Goal: Task Accomplishment & Management: Complete application form

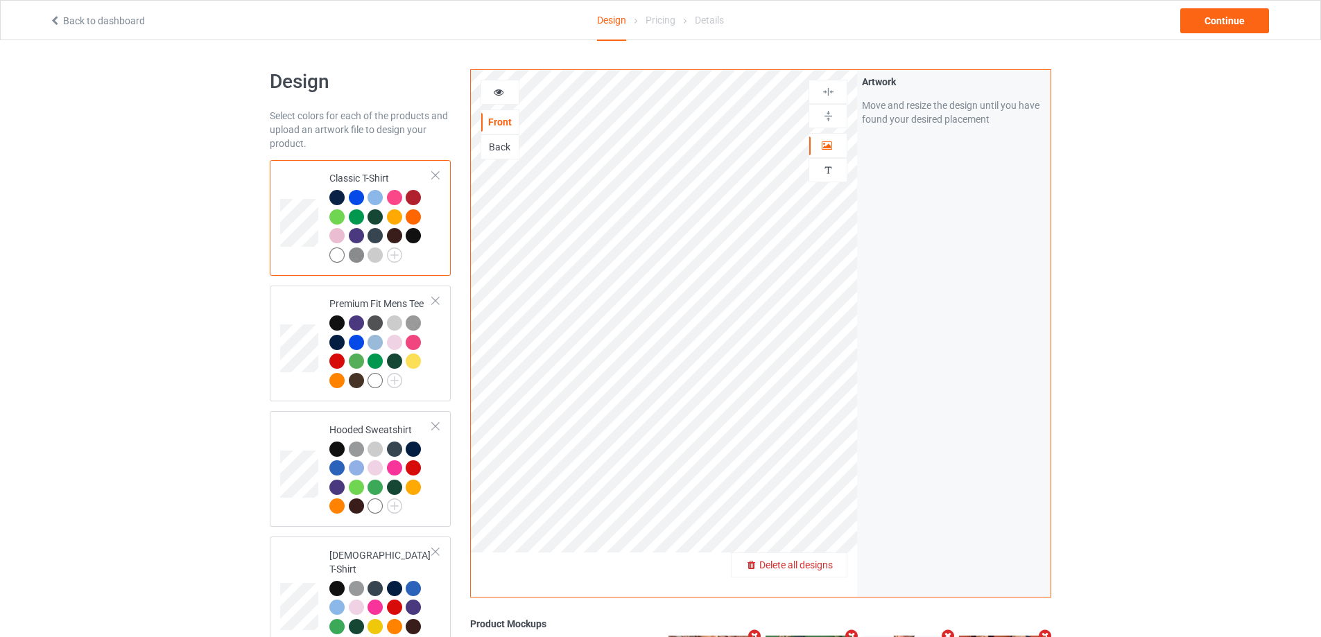
click at [835, 567] on div "Delete all designs" at bounding box center [788, 565] width 115 height 14
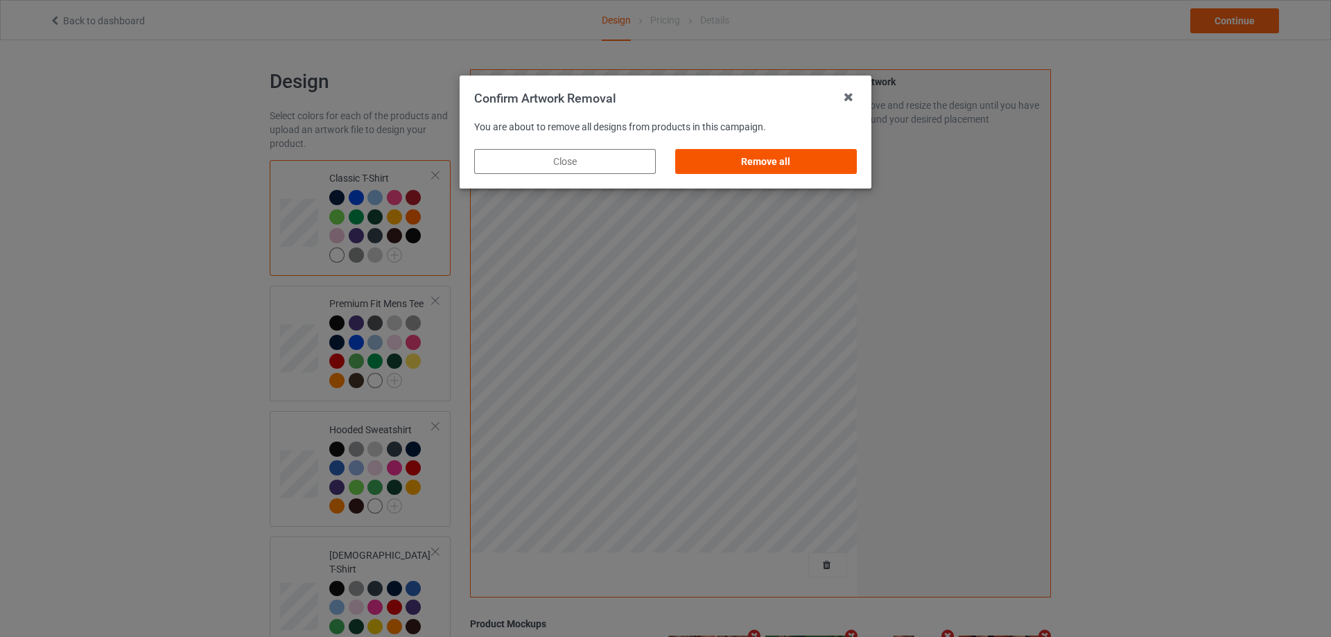
click at [854, 166] on div "Remove all" at bounding box center [766, 161] width 182 height 25
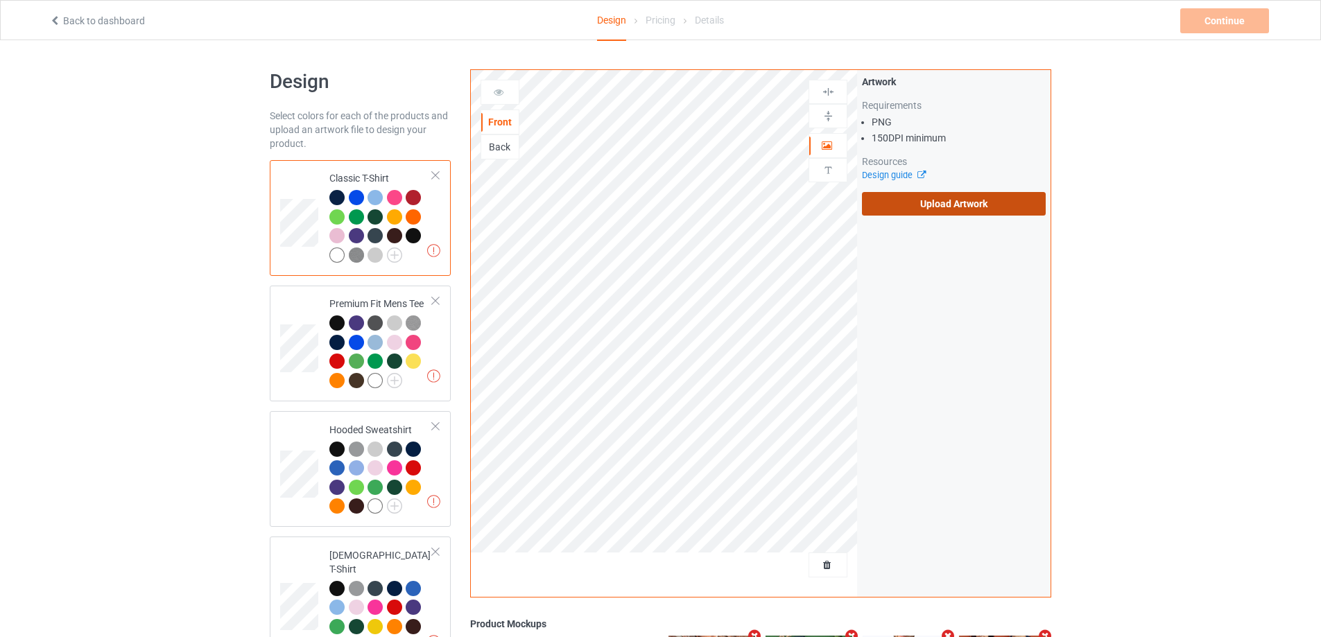
click at [914, 203] on label "Upload Artwork" at bounding box center [954, 204] width 184 height 24
click at [0, 0] on input "Upload Artwork" at bounding box center [0, 0] width 0 height 0
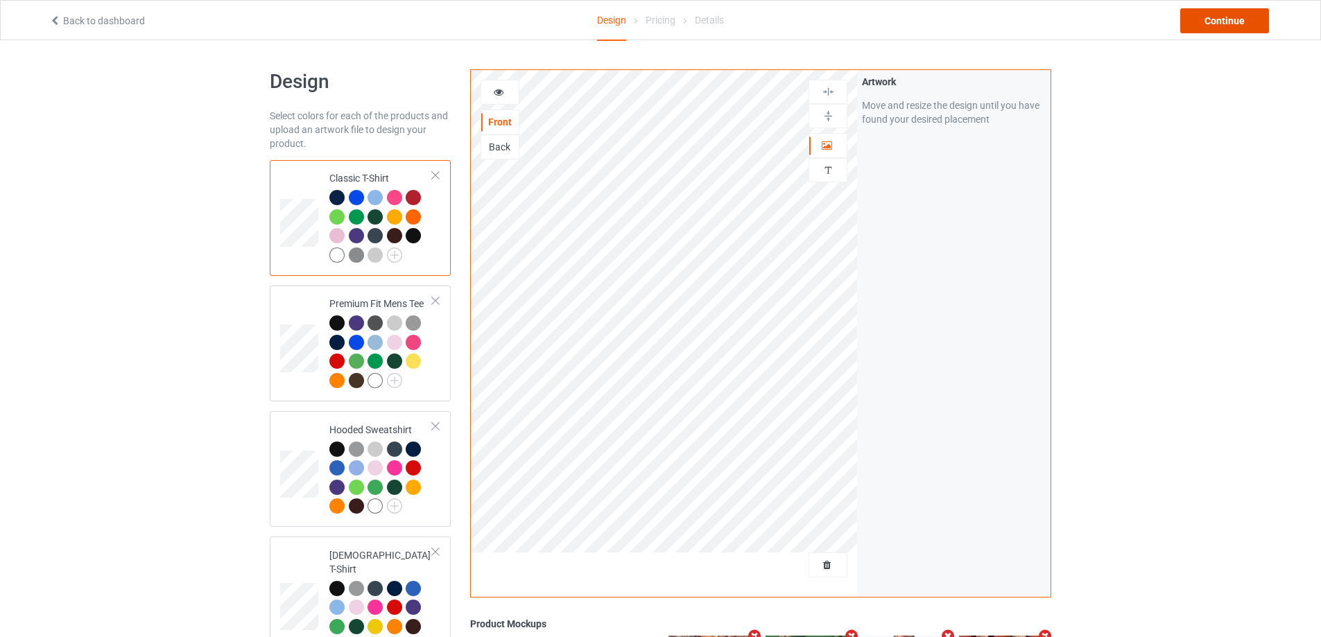
click at [1244, 26] on div "Continue" at bounding box center [1224, 20] width 89 height 25
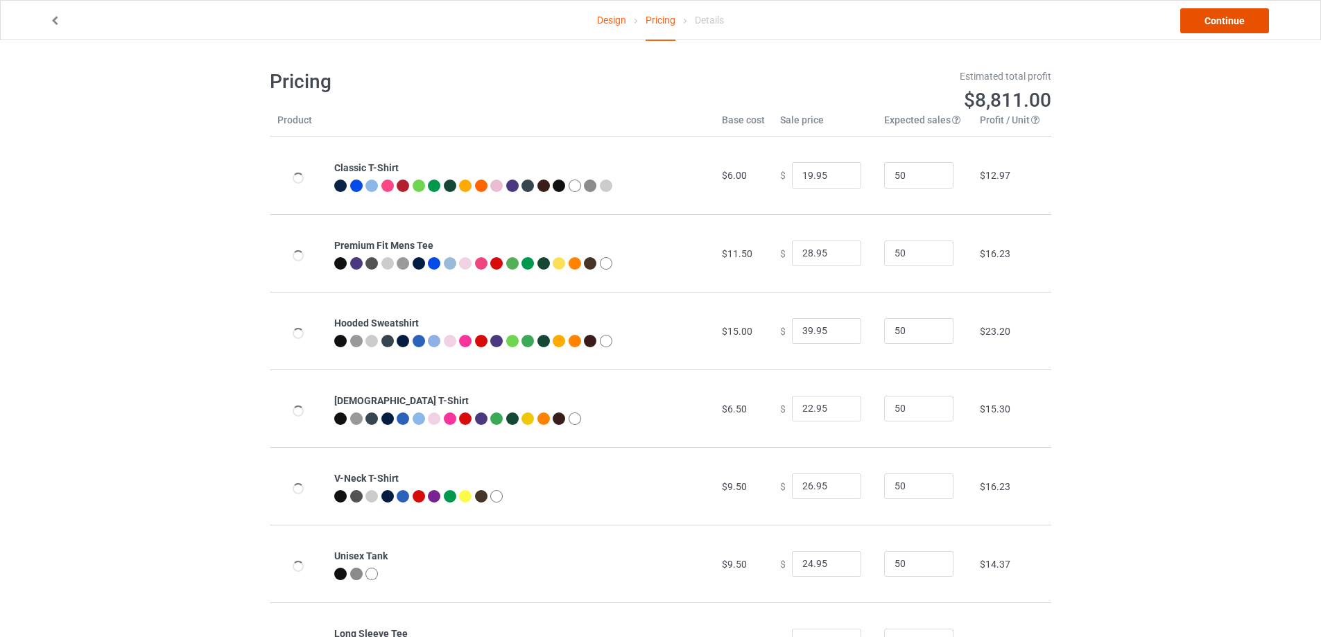
click at [1244, 25] on link "Continue" at bounding box center [1224, 20] width 89 height 25
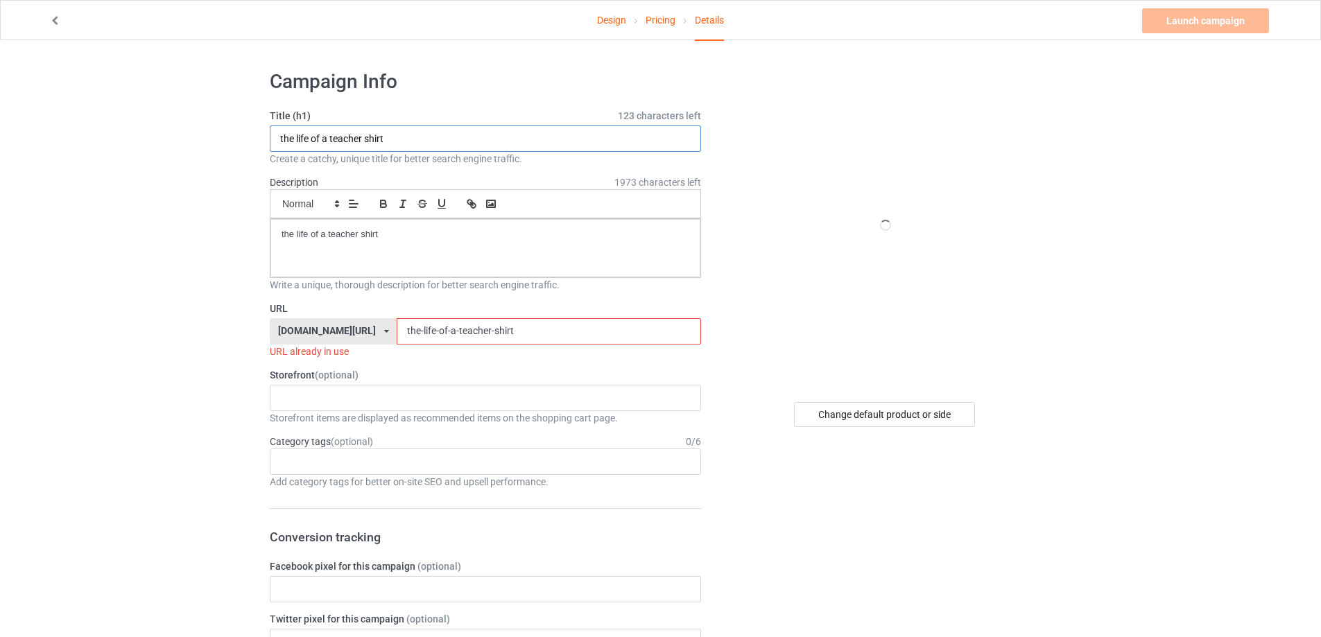
drag, startPoint x: 343, startPoint y: 142, endPoint x: 342, endPoint y: 272, distance: 130.3
paste input "Drifit Lewisburg Baseball"
type input "Drifit Lewisburg Baseball shirt"
paste div
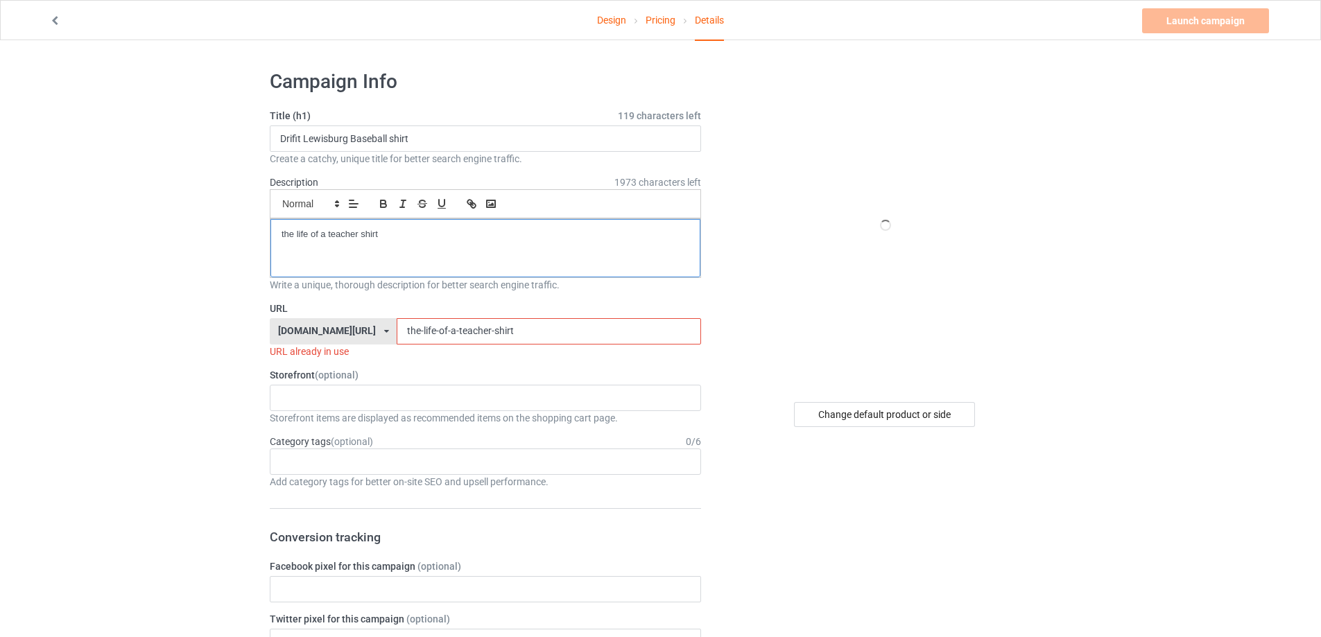
drag, startPoint x: 426, startPoint y: 260, endPoint x: 101, endPoint y: 218, distance: 327.2
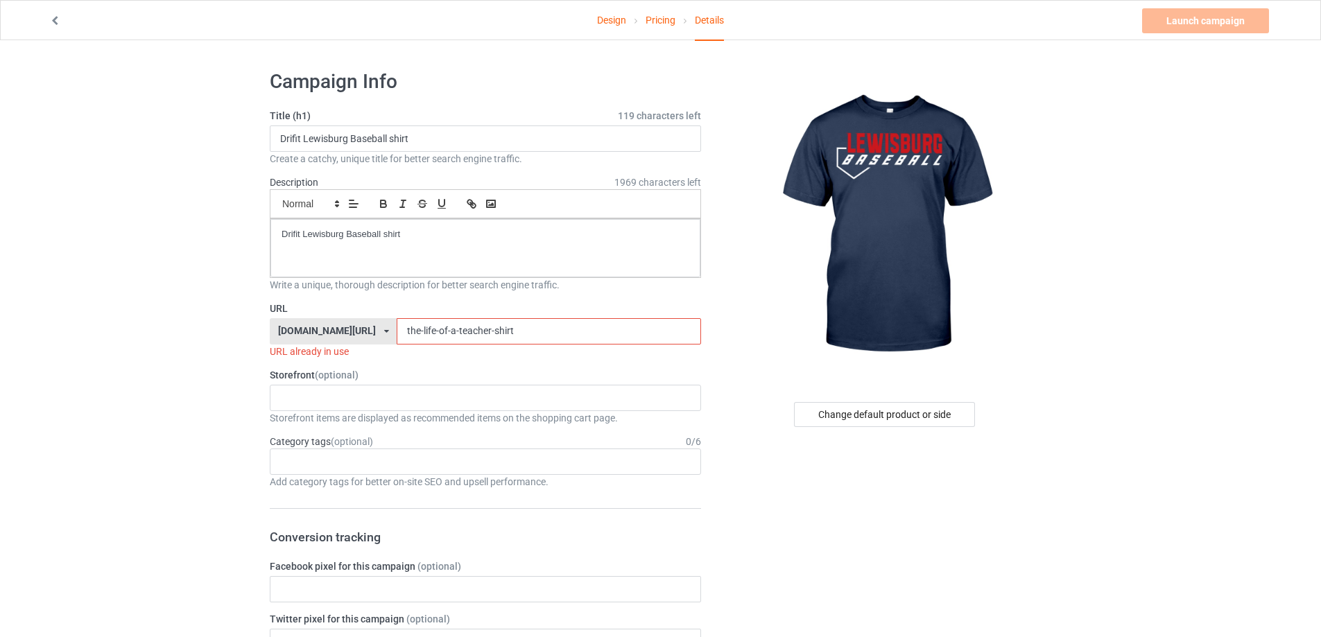
drag, startPoint x: 406, startPoint y: 337, endPoint x: 390, endPoint y: 277, distance: 62.4
paste input "drifit-lewisburg-baseball"
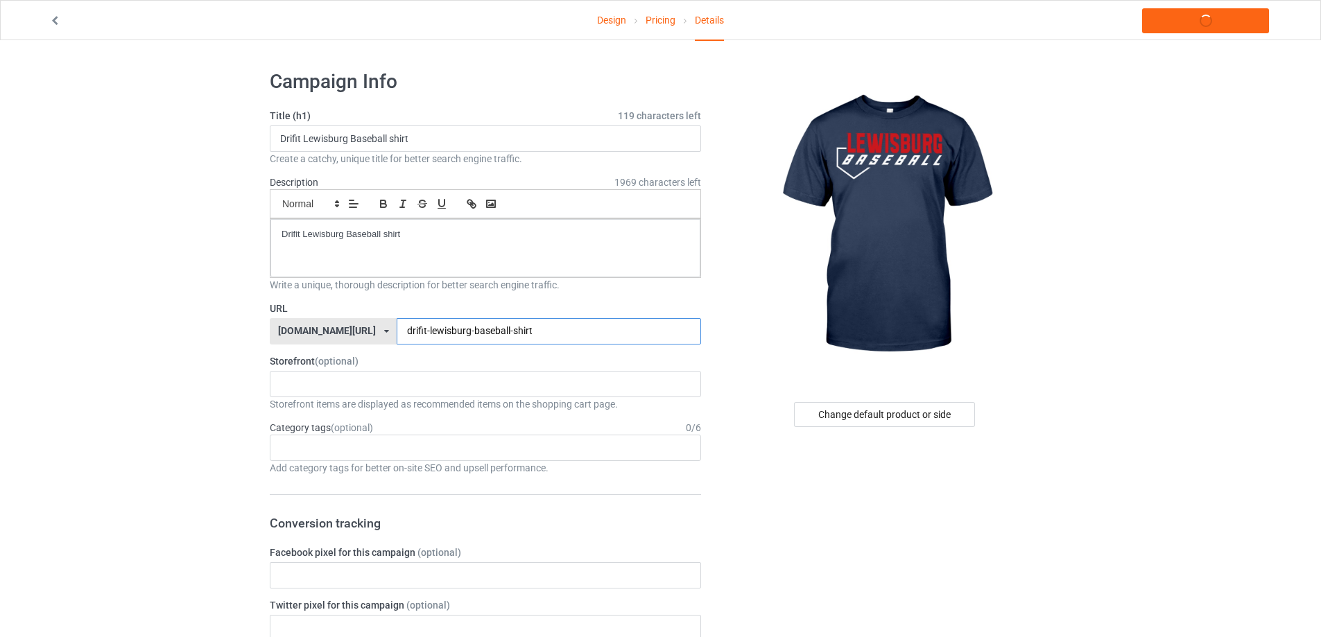
type input "drifit-lewisburg-baseball-shirt"
drag, startPoint x: 415, startPoint y: 232, endPoint x: 130, endPoint y: 220, distance: 285.9
copy p "Drifit Lewisburg Baseball shirt"
click at [1205, 24] on link "Launch campaign" at bounding box center [1205, 20] width 127 height 25
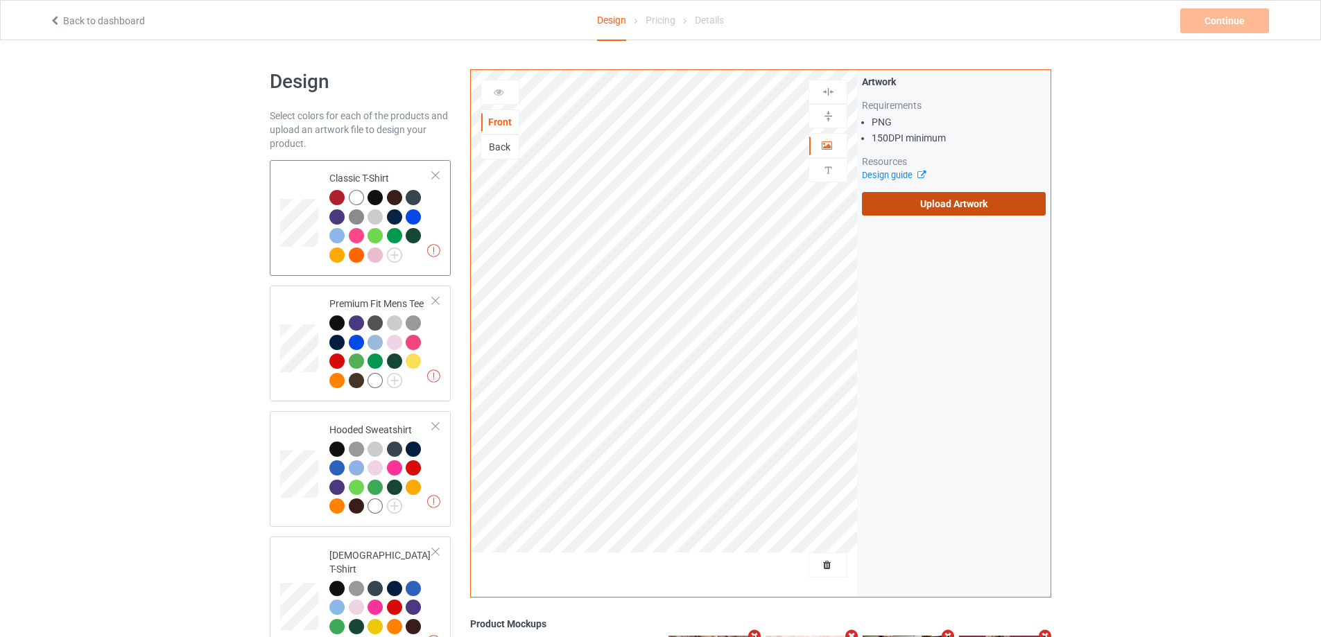
click at [918, 211] on label "Upload Artwork" at bounding box center [954, 204] width 184 height 24
click at [0, 0] on input "Upload Artwork" at bounding box center [0, 0] width 0 height 0
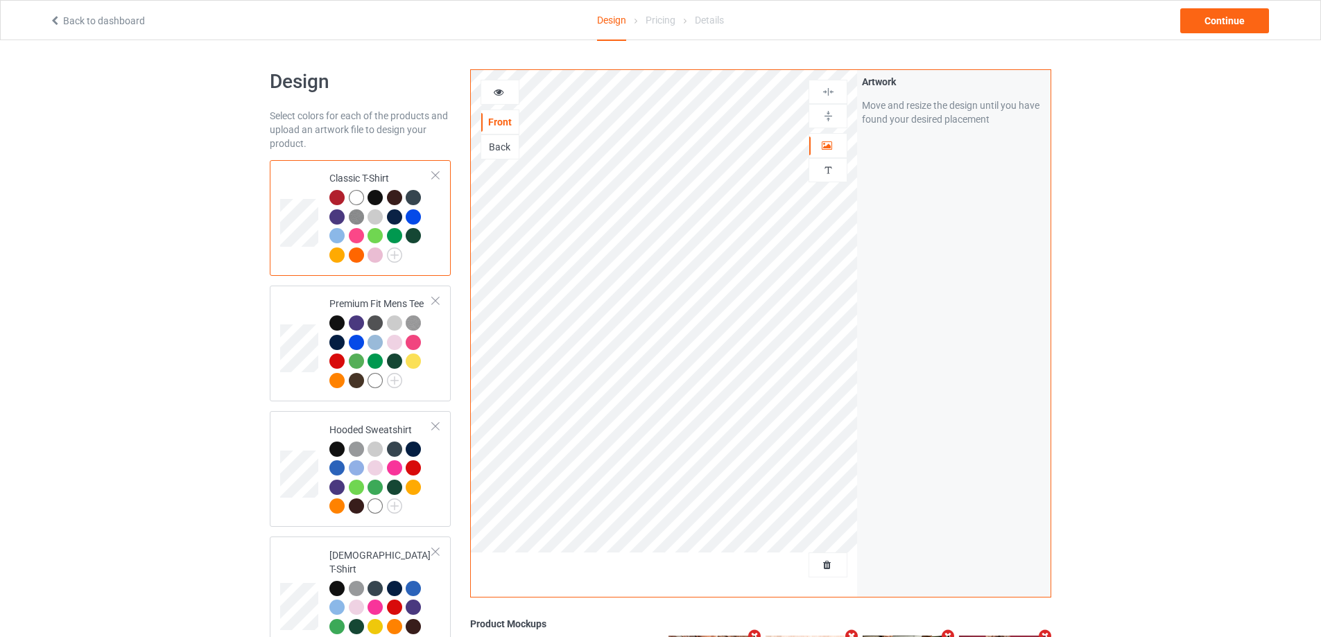
click at [1206, 33] on div "Back to dashboard Design Pricing Details Continue" at bounding box center [661, 20] width 1242 height 39
click at [1222, 21] on div "Continue" at bounding box center [1224, 20] width 89 height 25
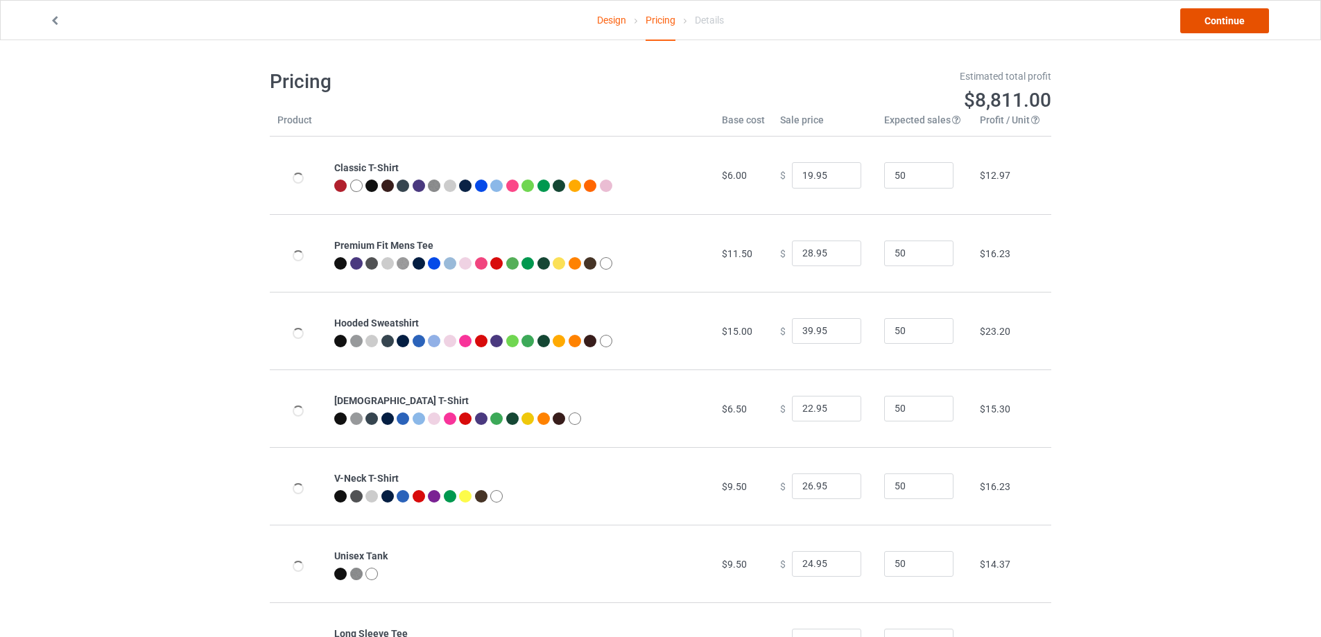
click at [1222, 21] on link "Continue" at bounding box center [1224, 20] width 89 height 25
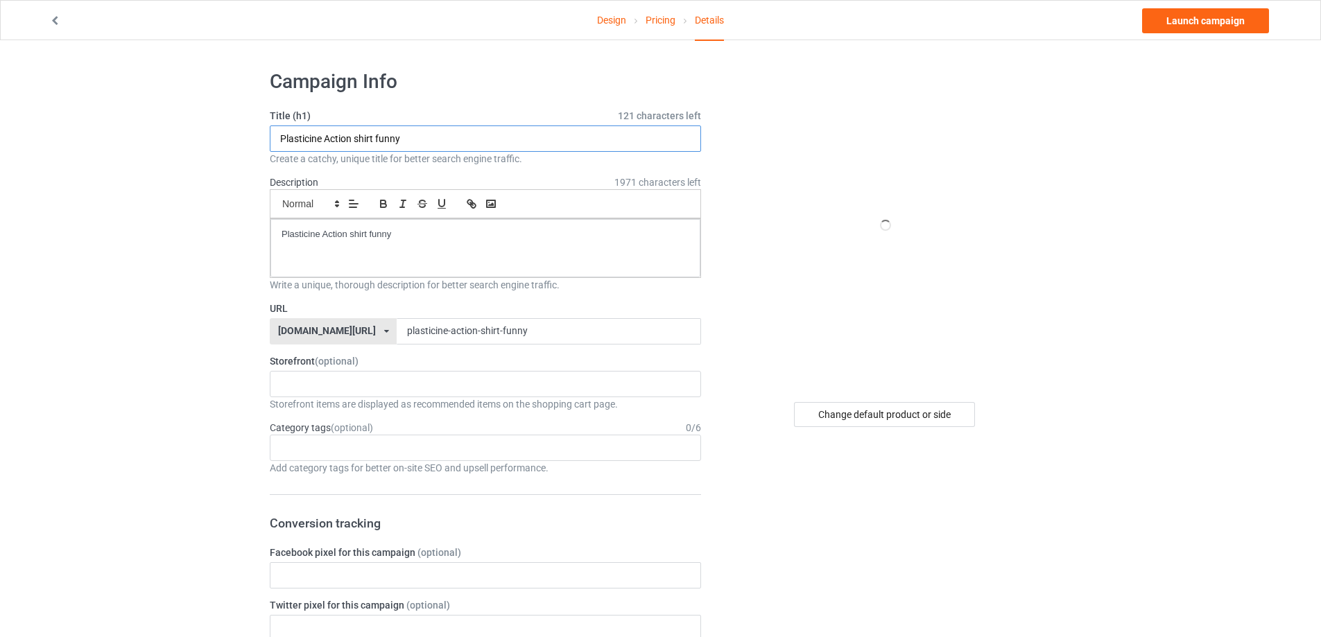
paste input "oof Captain Underpants shirt"
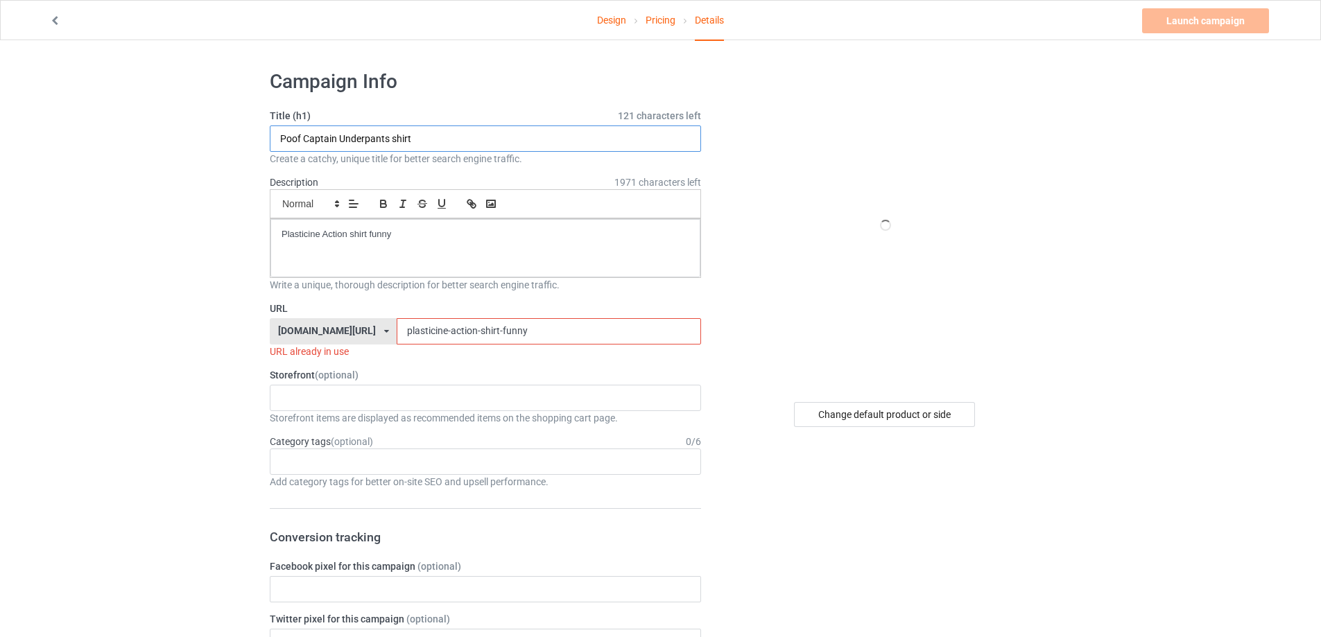
type input "Poof Captain Underpants shirt"
paste div
drag, startPoint x: 448, startPoint y: 247, endPoint x: 159, endPoint y: 241, distance: 289.2
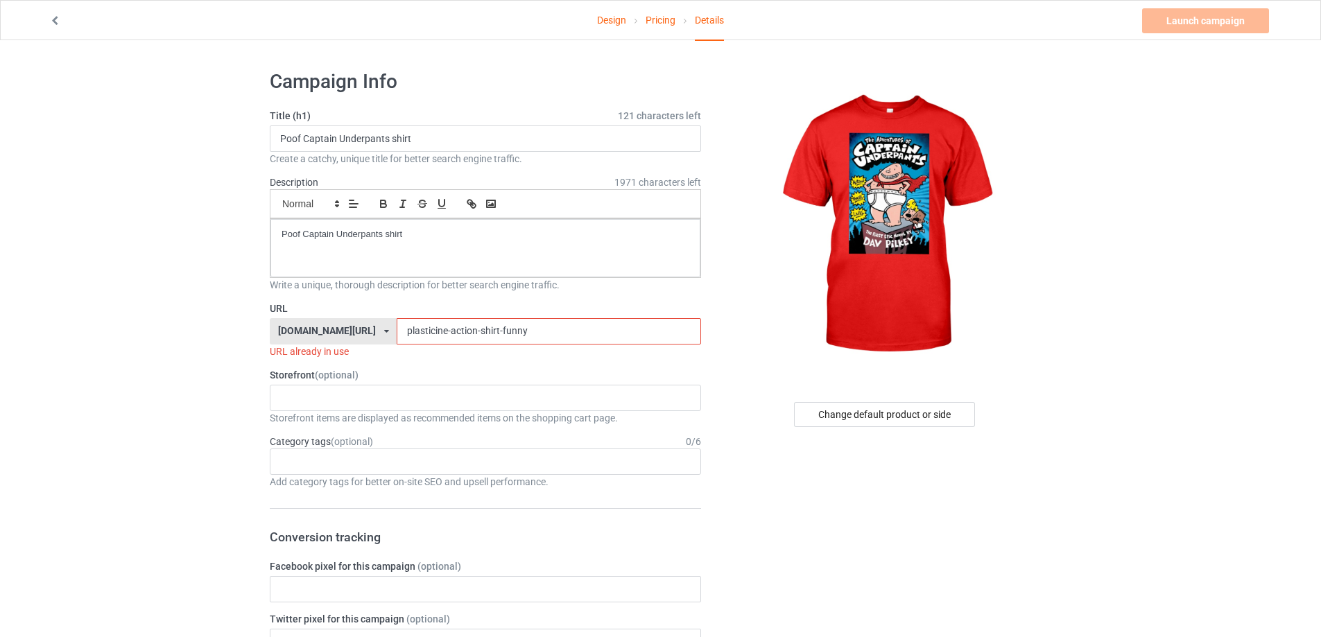
drag, startPoint x: 485, startPoint y: 326, endPoint x: 281, endPoint y: 278, distance: 209.3
paste input "oof-captain-underpants-shirt"
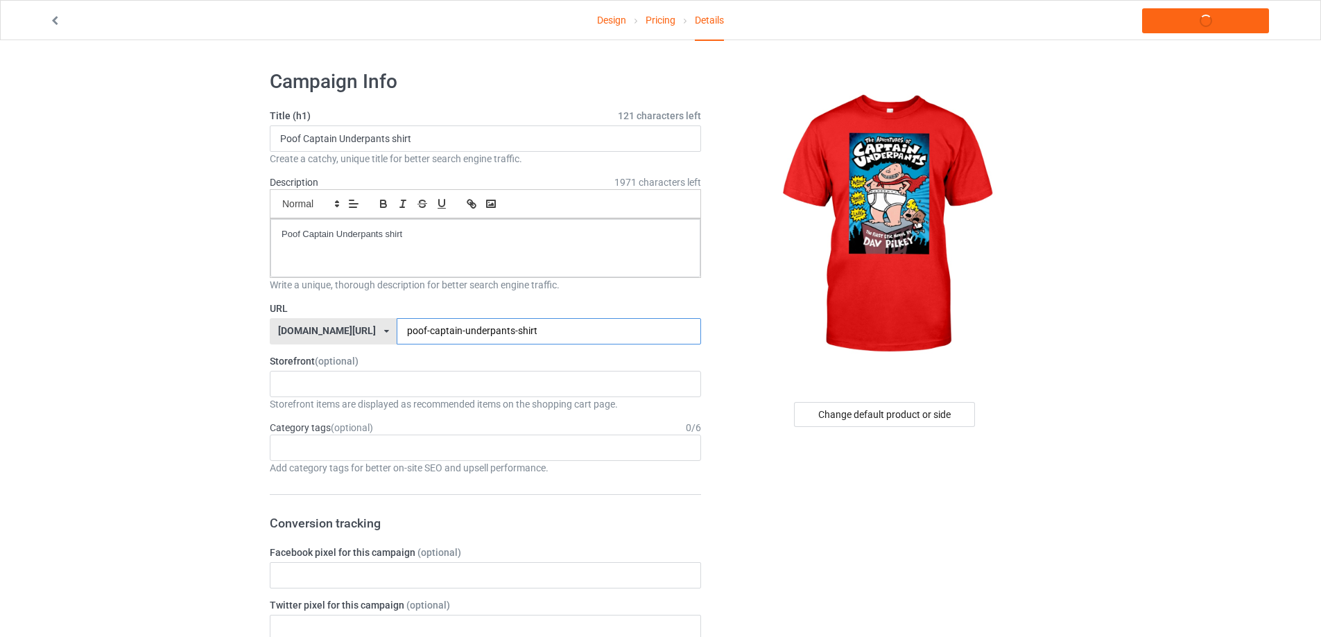
type input "poof-captain-underpants-shirt"
drag, startPoint x: 410, startPoint y: 226, endPoint x: 121, endPoint y: 220, distance: 289.1
copy p "Poof Captain Underpants shirt"
click at [1208, 21] on link "Launch campaign" at bounding box center [1205, 20] width 127 height 25
